Goal: Transaction & Acquisition: Register for event/course

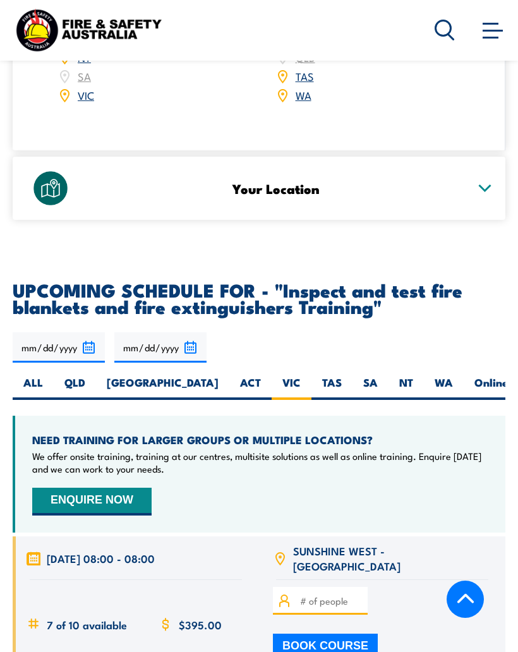
click at [272, 375] on label "VIC" at bounding box center [292, 387] width 40 height 25
click at [301, 375] on input "VIC" at bounding box center [305, 379] width 8 height 8
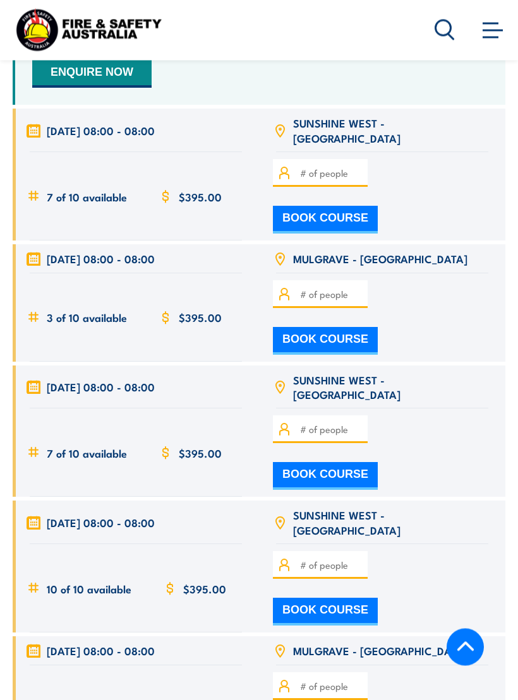
scroll to position [2807, 0]
click at [378, 327] on button "BOOK COURSE" at bounding box center [325, 341] width 105 height 28
type input "1"
click at [378, 327] on button "BOOK COURSE" at bounding box center [325, 341] width 105 height 28
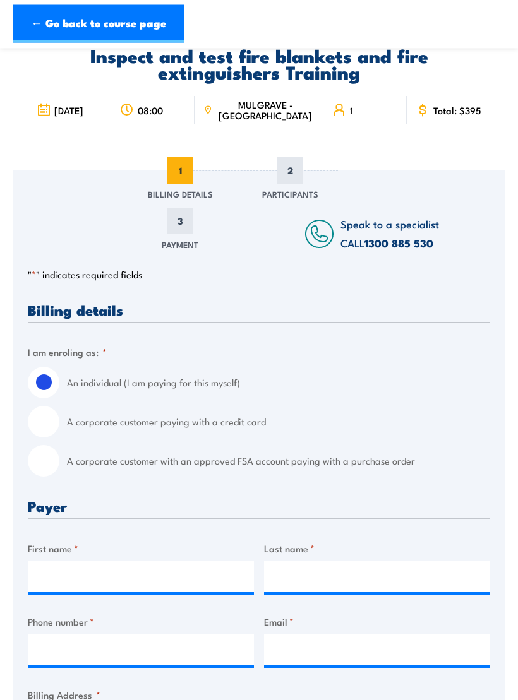
scroll to position [69, 0]
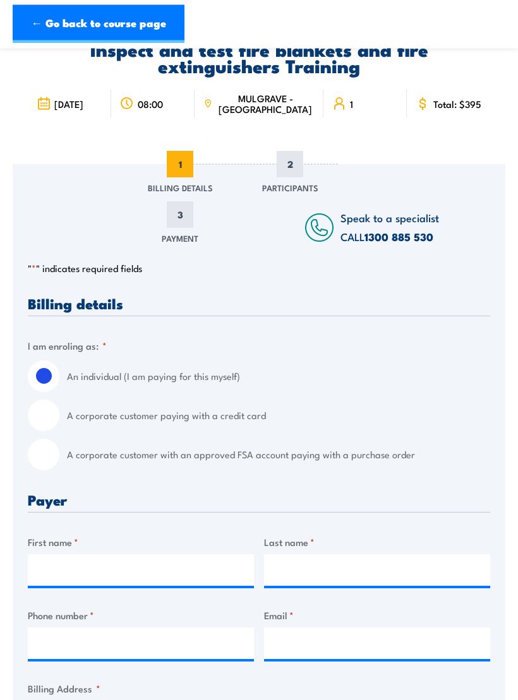
click at [47, 414] on input "A corporate customer paying with a credit card" at bounding box center [44, 416] width 32 height 32
radio input "true"
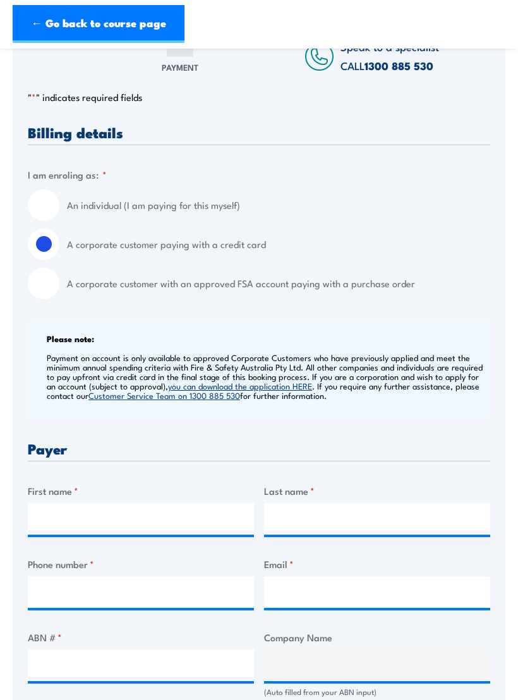
scroll to position [248, 0]
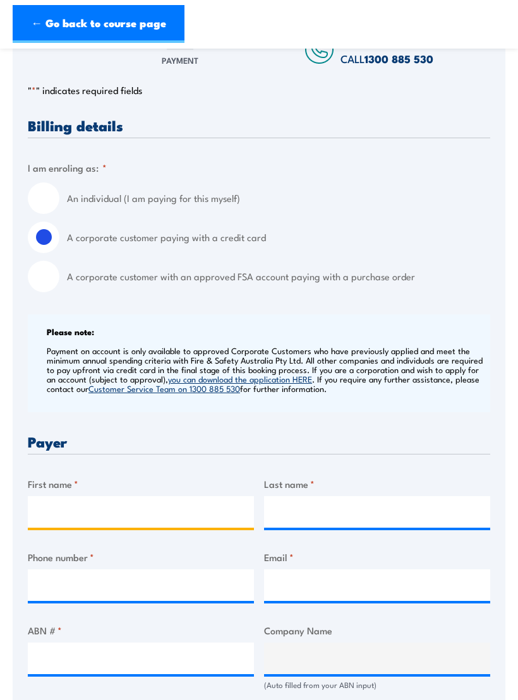
click at [63, 510] on input "First name *" at bounding box center [141, 512] width 226 height 32
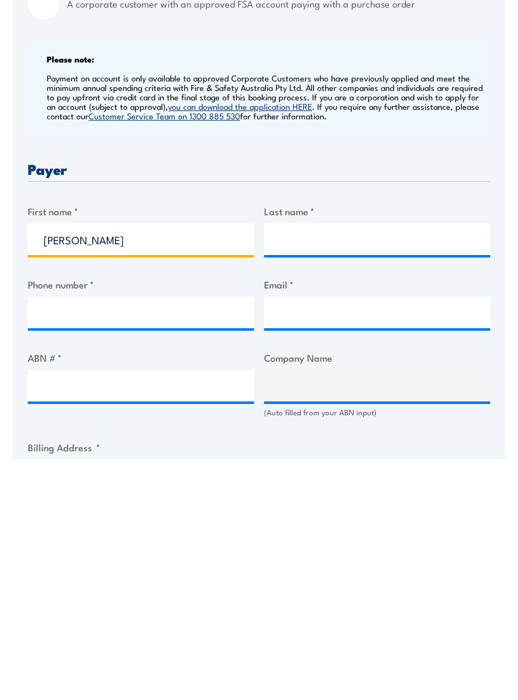
type input "[PERSON_NAME]"
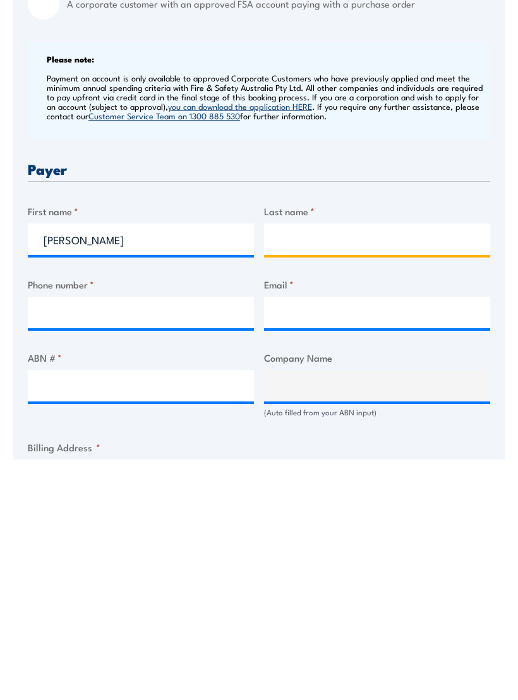
click at [325, 464] on input "Last name *" at bounding box center [377, 480] width 226 height 32
type input "Sheehan"
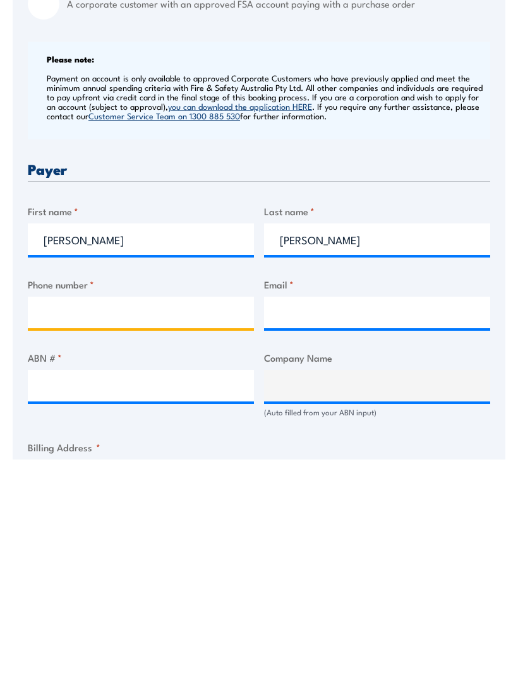
click at [154, 538] on input "Phone number *" at bounding box center [141, 554] width 226 height 32
type input "0427938787"
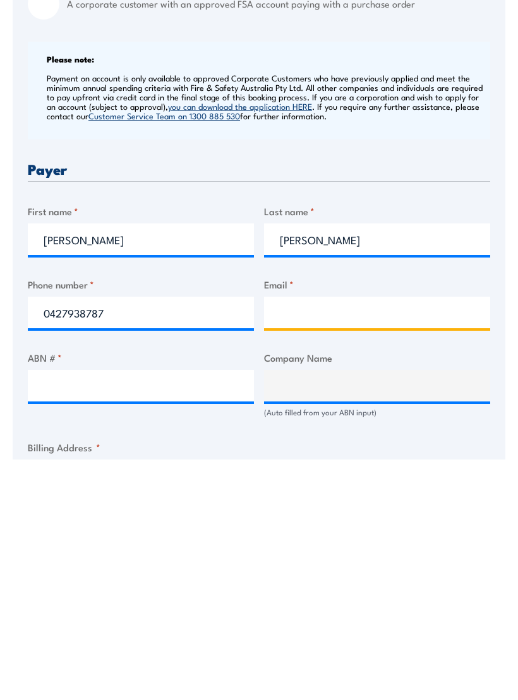
click at [354, 538] on input "Email *" at bounding box center [377, 554] width 226 height 32
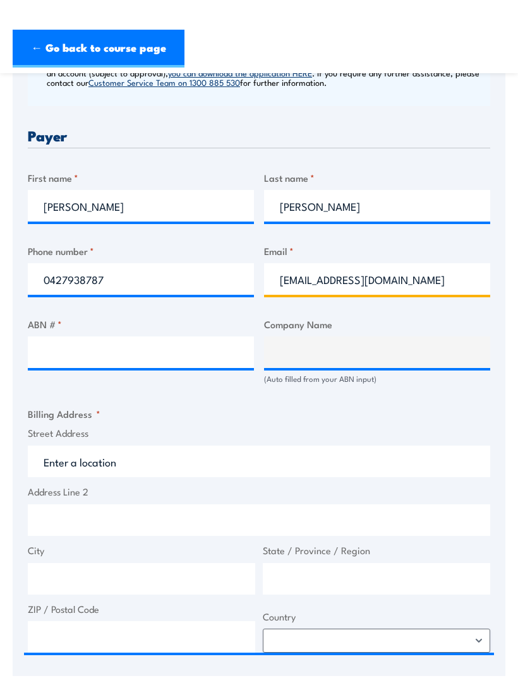
scroll to position [554, 0]
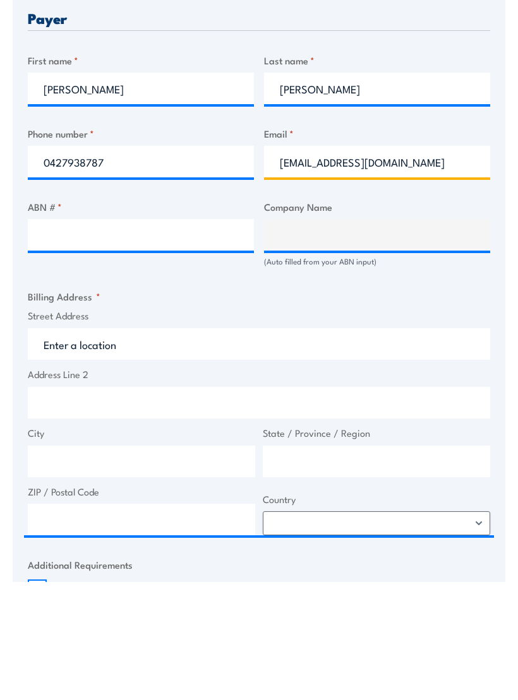
type input "troysheehan@nbnco.com.au"
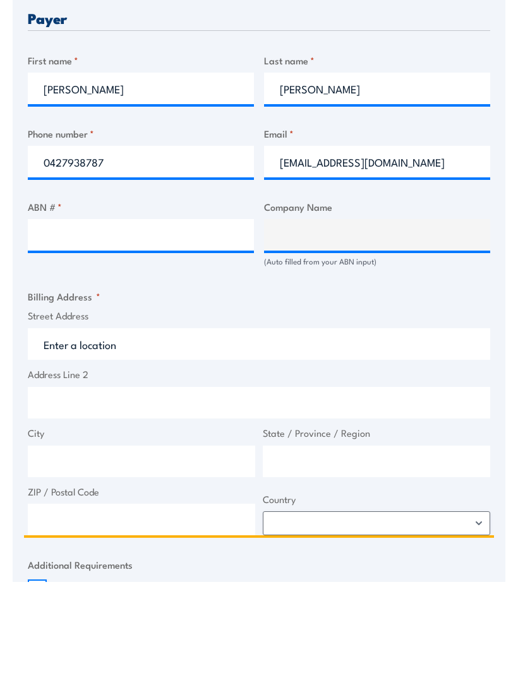
click at [145, 447] on input "Street Address" at bounding box center [259, 463] width 462 height 32
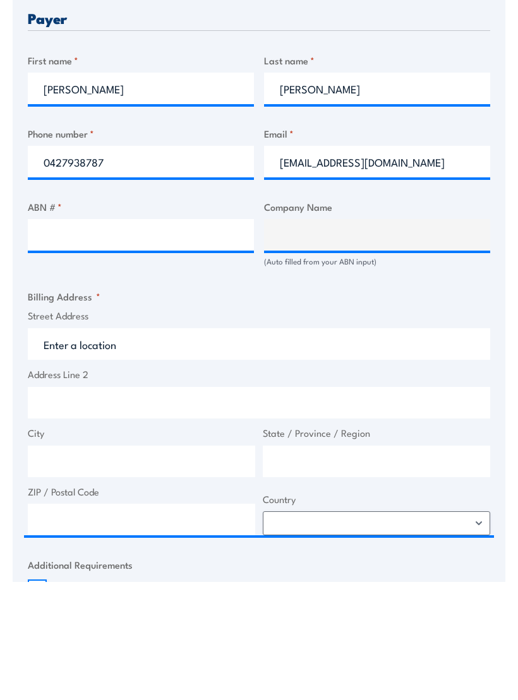
type input "Unit 5, 6-16 Rocla rd"
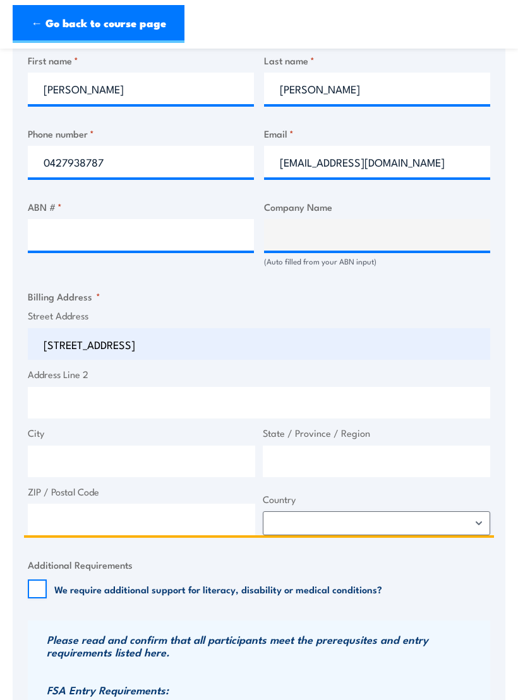
click at [60, 395] on input "Address Line 2" at bounding box center [259, 403] width 462 height 32
click at [59, 446] on input "City" at bounding box center [141, 462] width 227 height 32
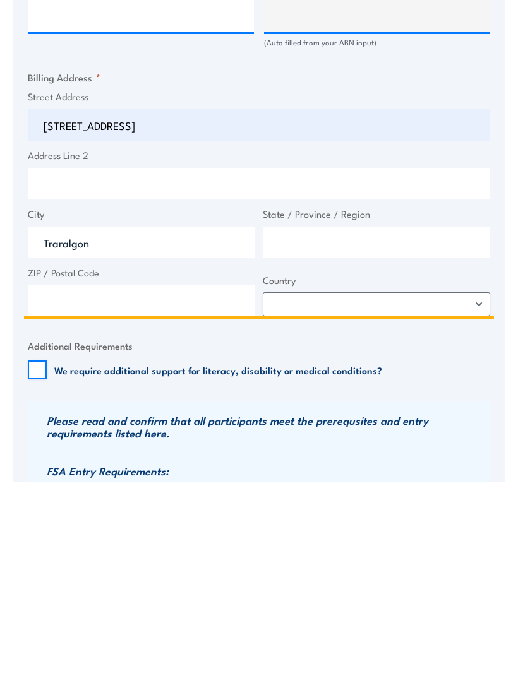
type input "Traralgon"
click at [340, 446] on input "State / Province / Region" at bounding box center [376, 462] width 227 height 32
type input "3844"
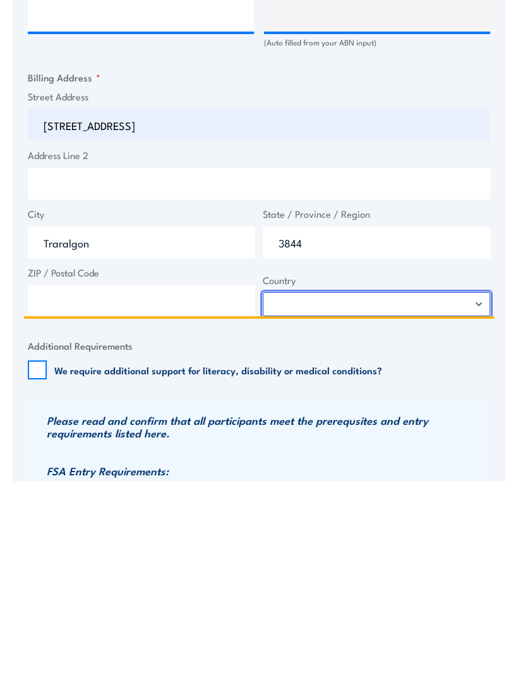
click at [467, 512] on select "Afghanistan Albania Algeria American Samoa Andorra Angola Anguilla Antarctica A…" at bounding box center [376, 524] width 227 height 24
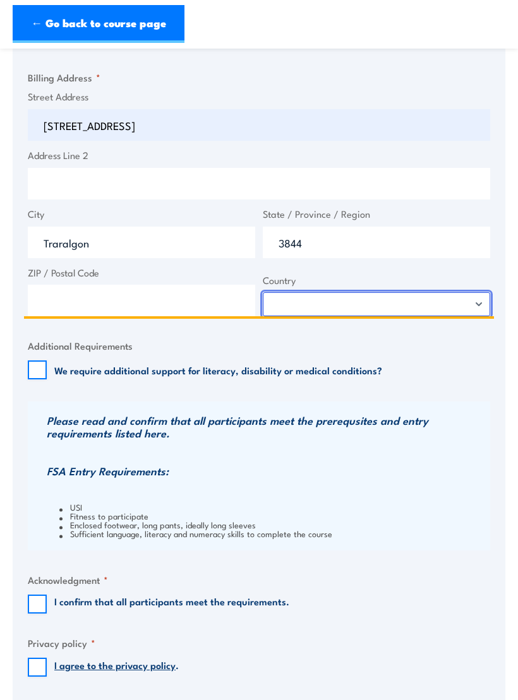
select select "Australia"
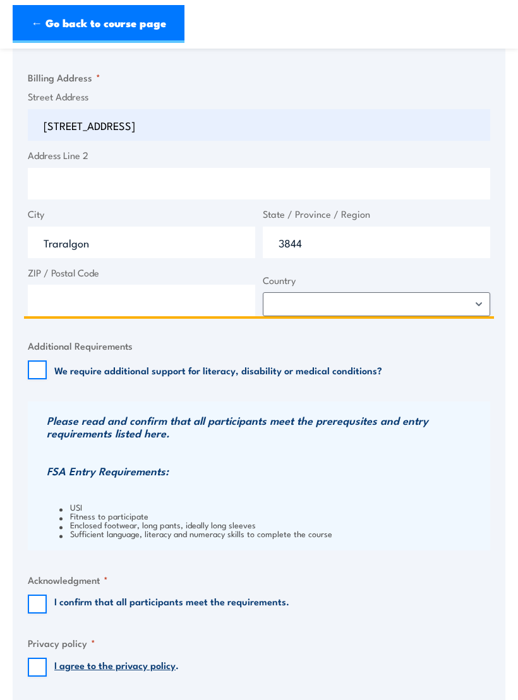
click at [76, 300] on input "ZIP / Postal Code" at bounding box center [141, 301] width 227 height 32
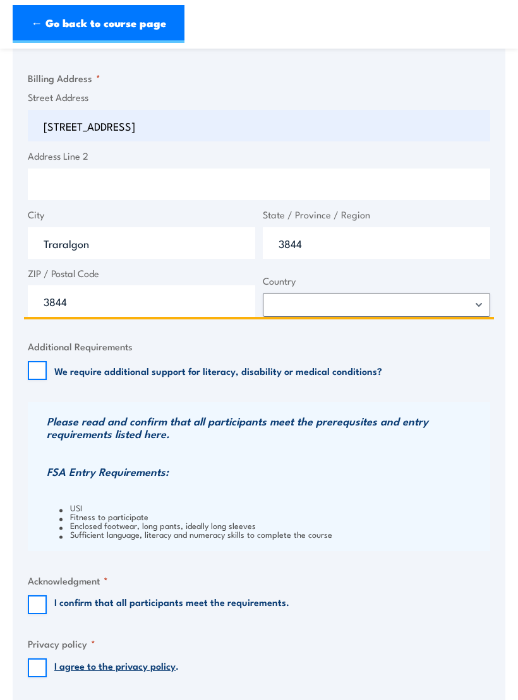
type input "3844"
click at [326, 237] on input "3844" at bounding box center [376, 243] width 227 height 32
type input "3"
type input "Victoria"
click at [427, 182] on input "Address Line 2" at bounding box center [259, 185] width 462 height 32
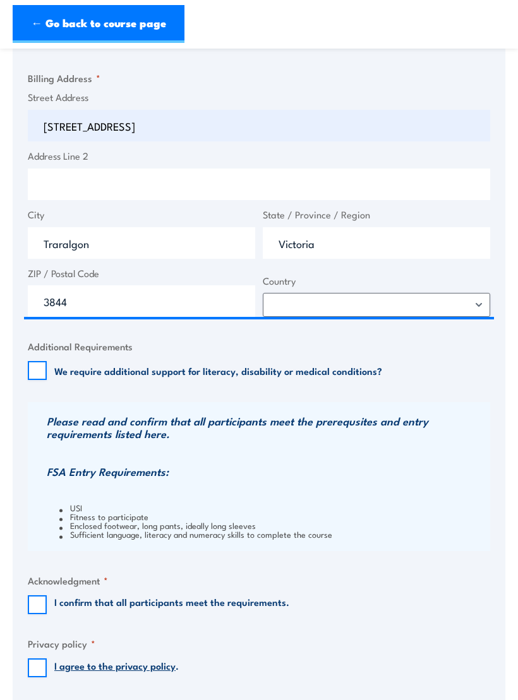
click at [38, 371] on input "We require additional support for literacy, disability or medical conditions?" at bounding box center [37, 370] width 19 height 19
checkbox input "true"
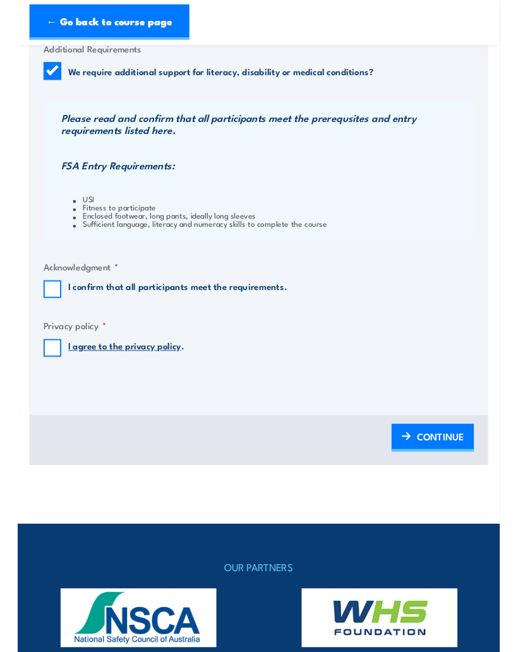
scroll to position [1162, 0]
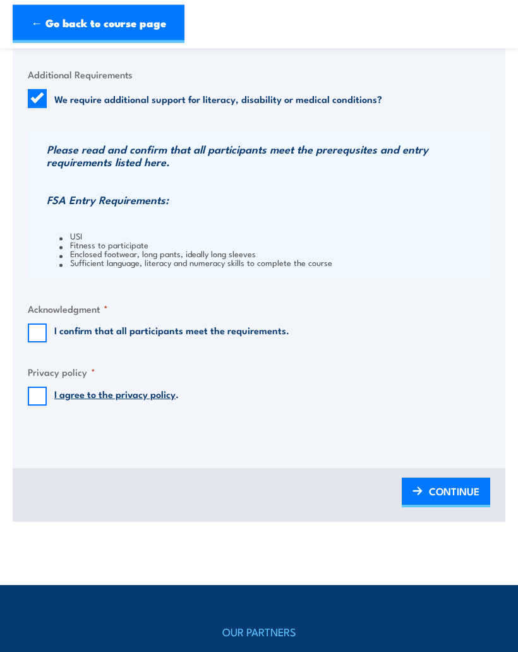
click at [31, 324] on input "I confirm that all participants meet the requirements." at bounding box center [37, 333] width 19 height 19
checkbox input "true"
click at [34, 394] on input "I agree to the privacy policy ." at bounding box center [37, 396] width 19 height 19
checkbox input "true"
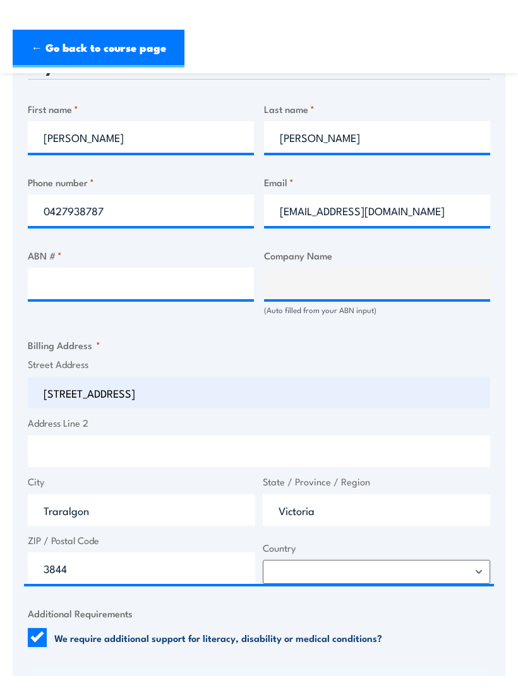
scroll to position [644, 0]
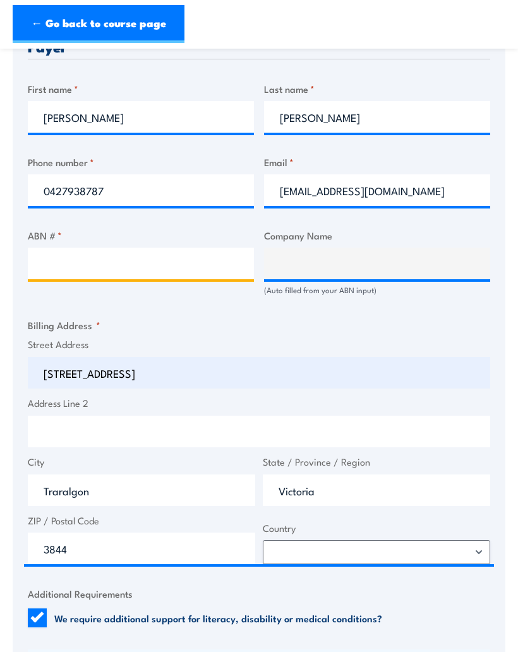
click at [90, 263] on input "ABN # *" at bounding box center [141, 264] width 226 height 32
type input "86136533741"
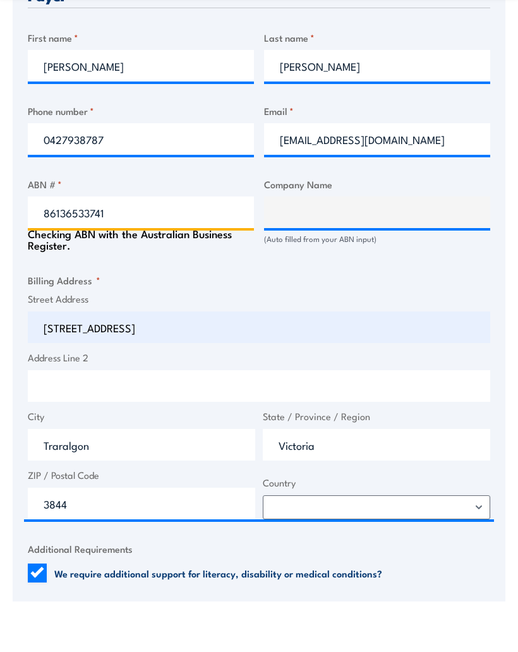
type input "NBN CO LIMITED"
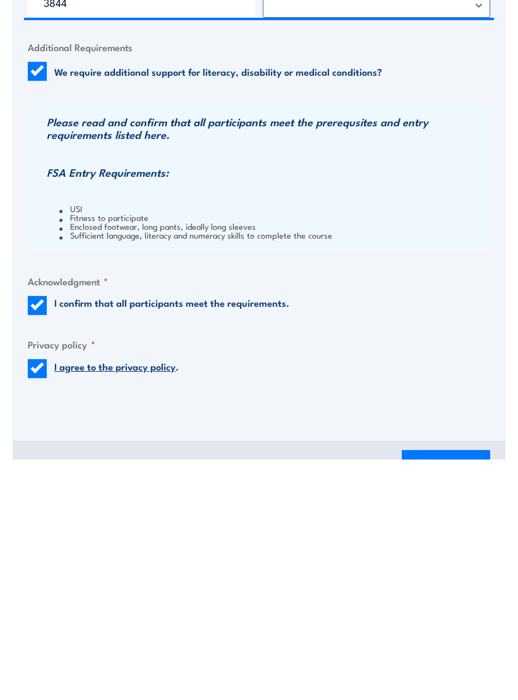
scroll to position [954, 0]
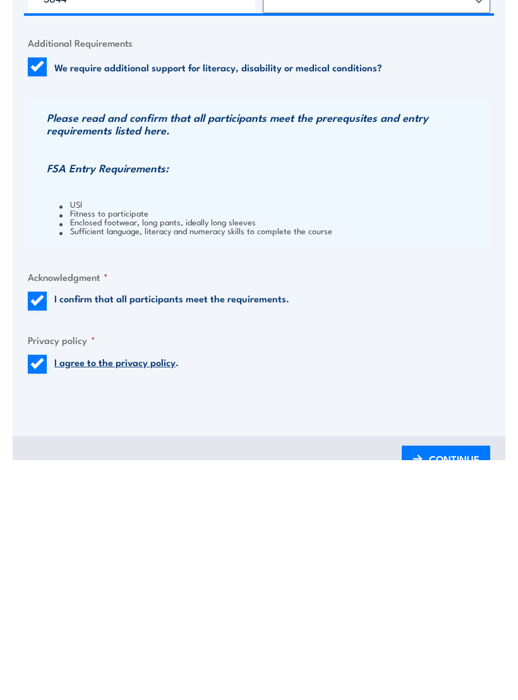
type input "86136533741"
click at [438, 651] on span "CONTINUE" at bounding box center [454, 699] width 51 height 33
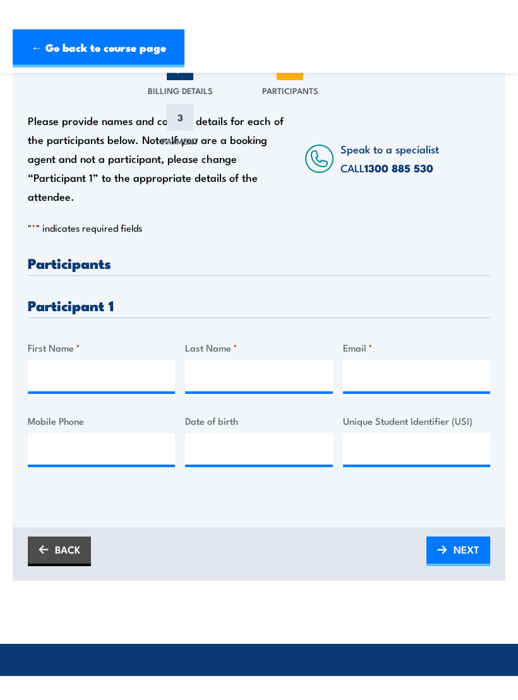
scroll to position [183, 0]
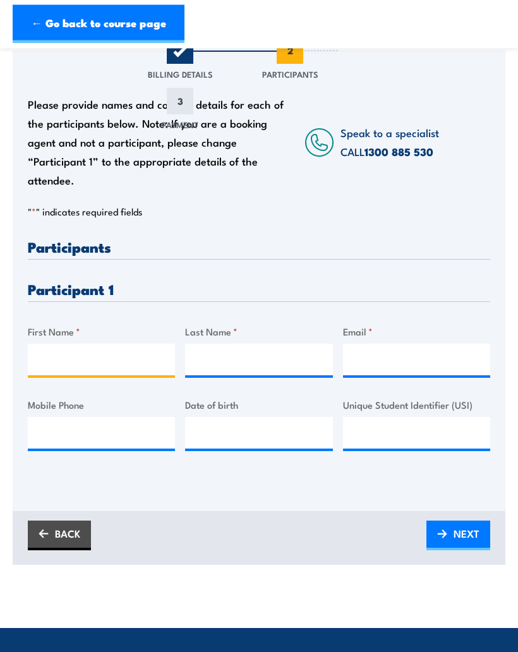
click at [104, 355] on input "First Name *" at bounding box center [101, 360] width 147 height 32
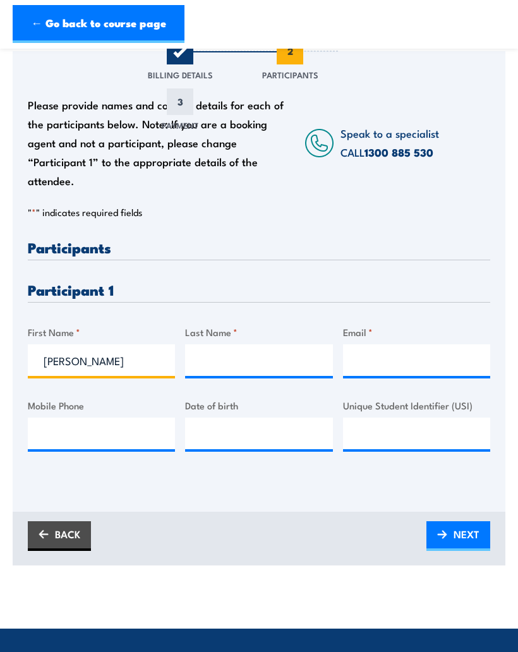
type input "Troy"
click at [252, 351] on input "Last Name *" at bounding box center [258, 360] width 147 height 32
type input "Sheehan"
click at [397, 352] on input "Email *" at bounding box center [416, 360] width 147 height 32
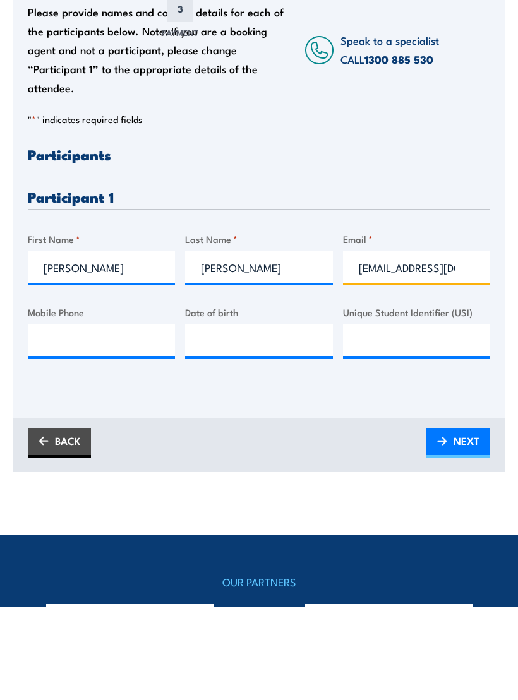
type input "Troysheehan@nbnco.com.au"
click at [128, 418] on input "Mobile Phone" at bounding box center [101, 434] width 147 height 32
type input "0427938787"
click at [259, 418] on input "Date of birth" at bounding box center [258, 434] width 147 height 32
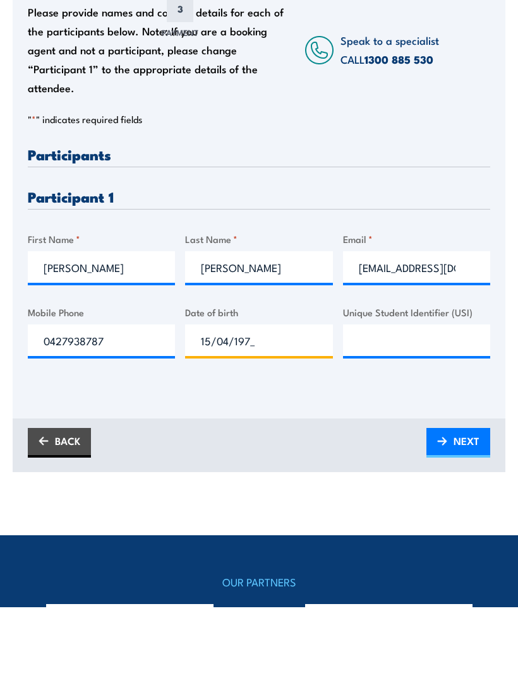
type input "15/04/1972"
click at [395, 418] on input "Unique Student Identifier (USI)" at bounding box center [416, 434] width 147 height 32
click at [387, 418] on input "Unique Student Identifier (USI)" at bounding box center [416, 434] width 147 height 32
paste input "MA5PFFCCS2"
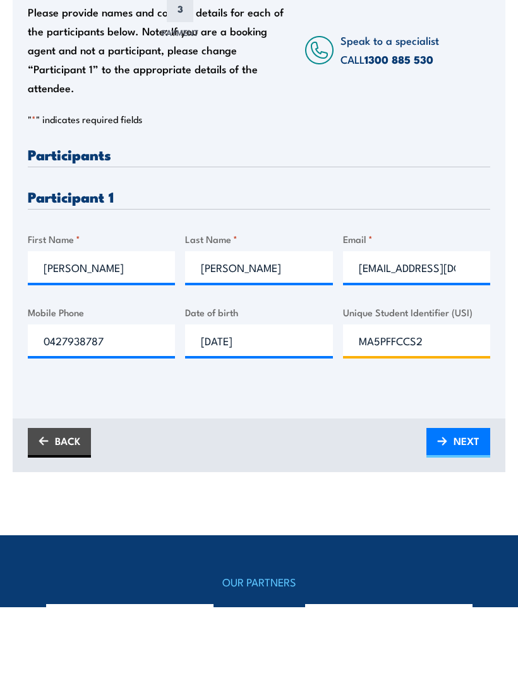
type input "MA5PFFCCS2"
click at [456, 517] on span "NEXT" at bounding box center [467, 533] width 26 height 33
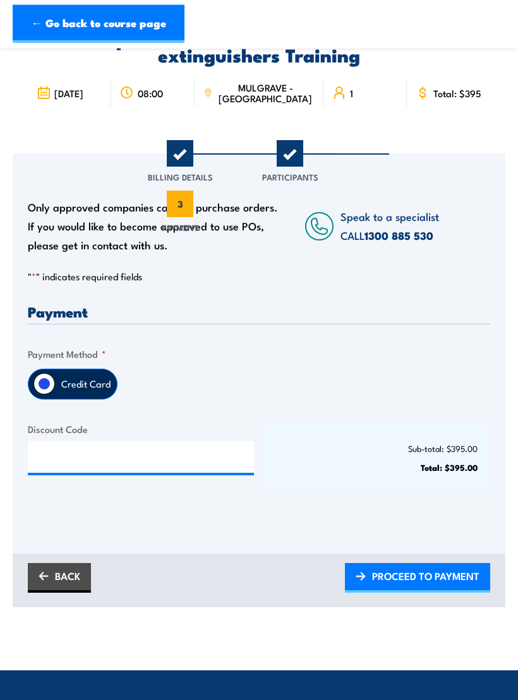
scroll to position [84, 0]
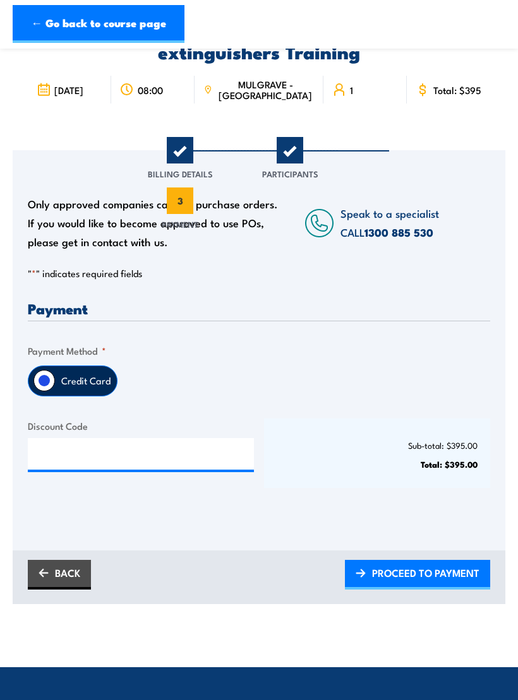
click at [409, 577] on span "PROCEED TO PAYMENT" at bounding box center [425, 572] width 107 height 33
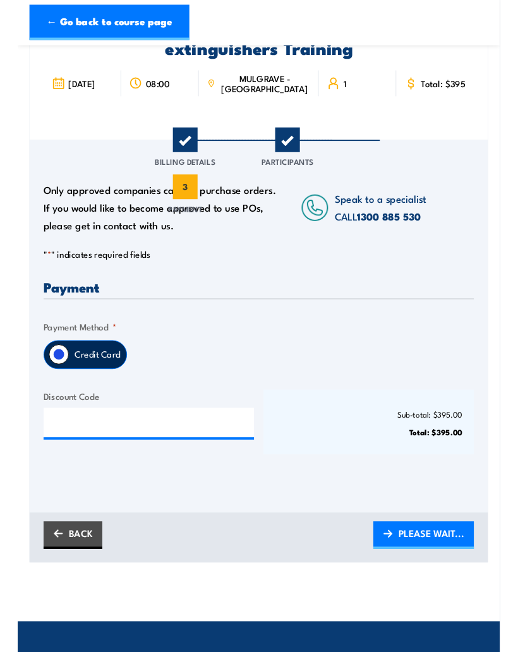
scroll to position [133, 0]
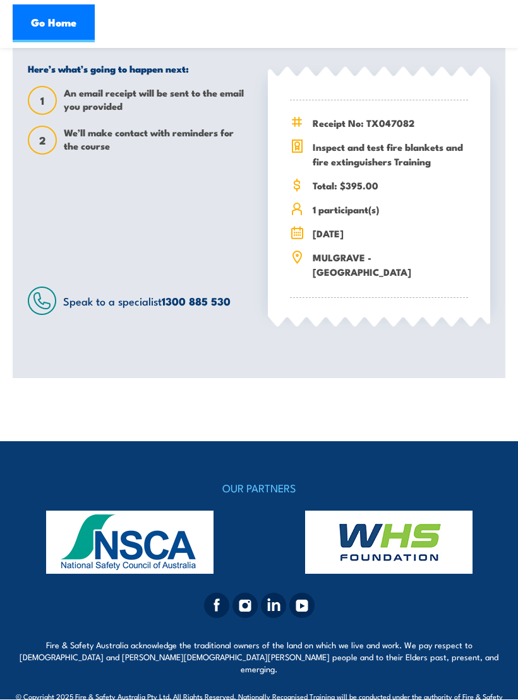
scroll to position [358, 0]
